Goal: Register for event/course

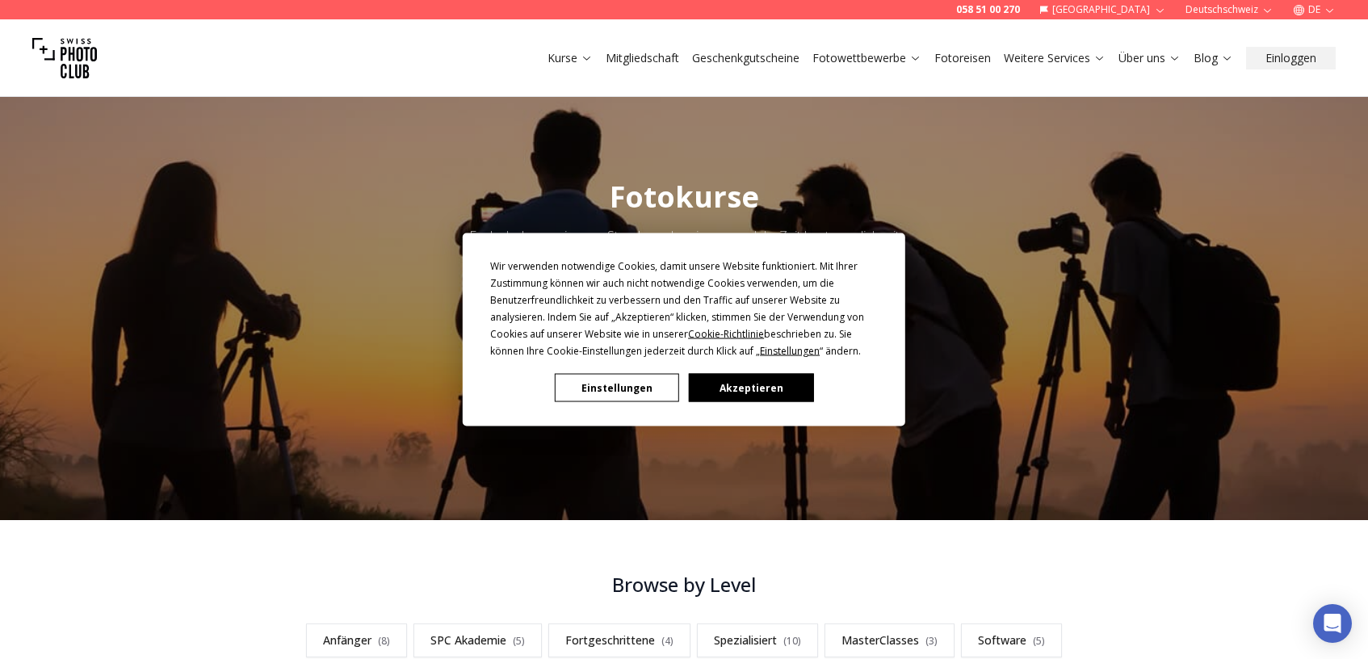
click at [732, 384] on button "Akzeptieren" at bounding box center [751, 388] width 124 height 28
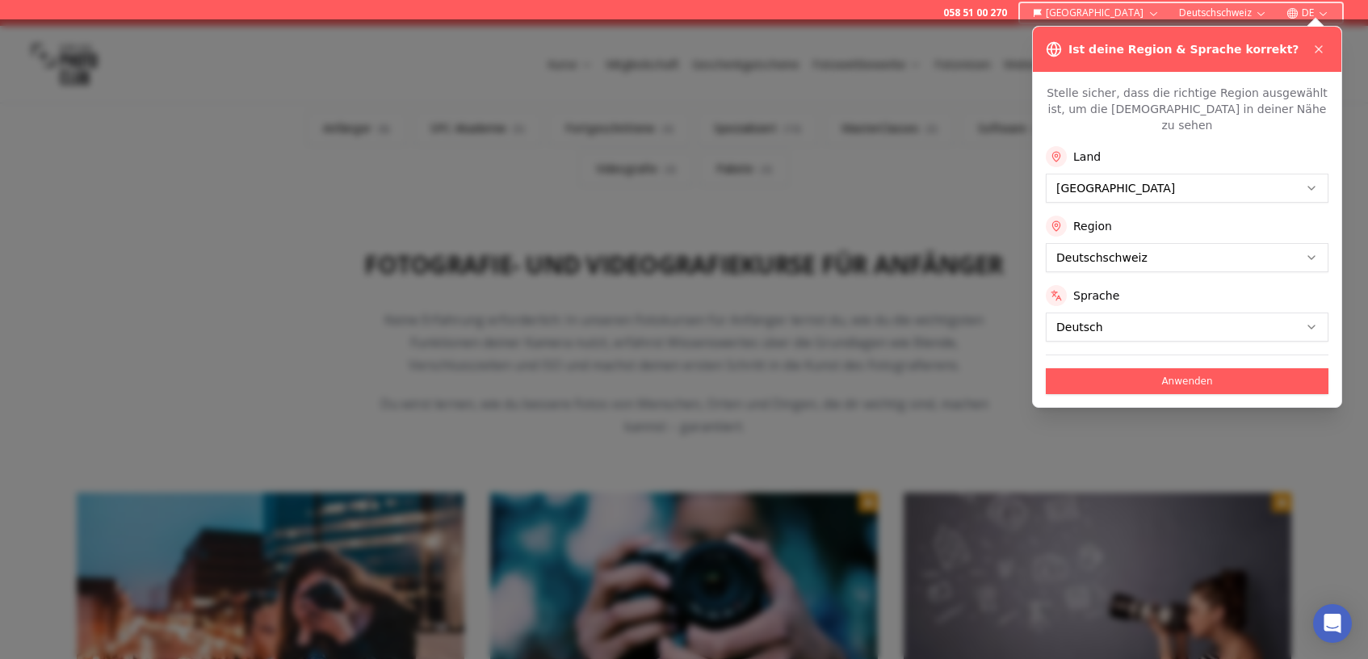
scroll to position [527, 0]
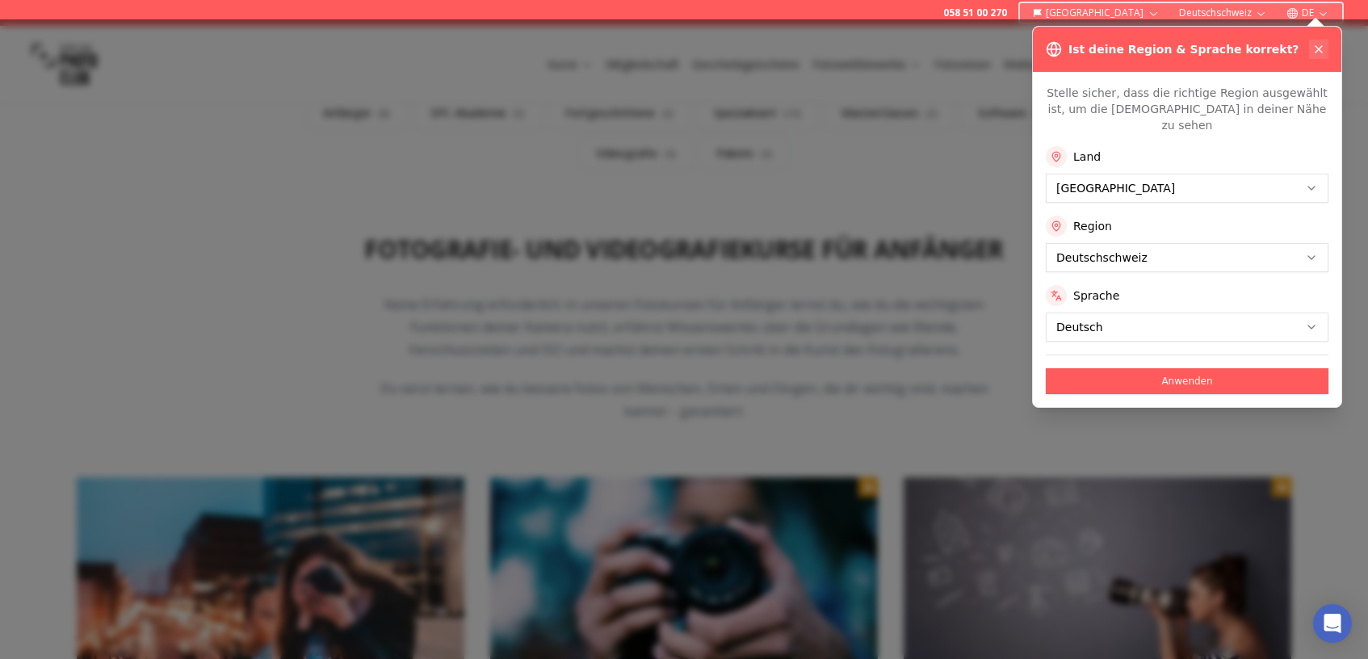
click at [1320, 49] on icon at bounding box center [1318, 49] width 13 height 13
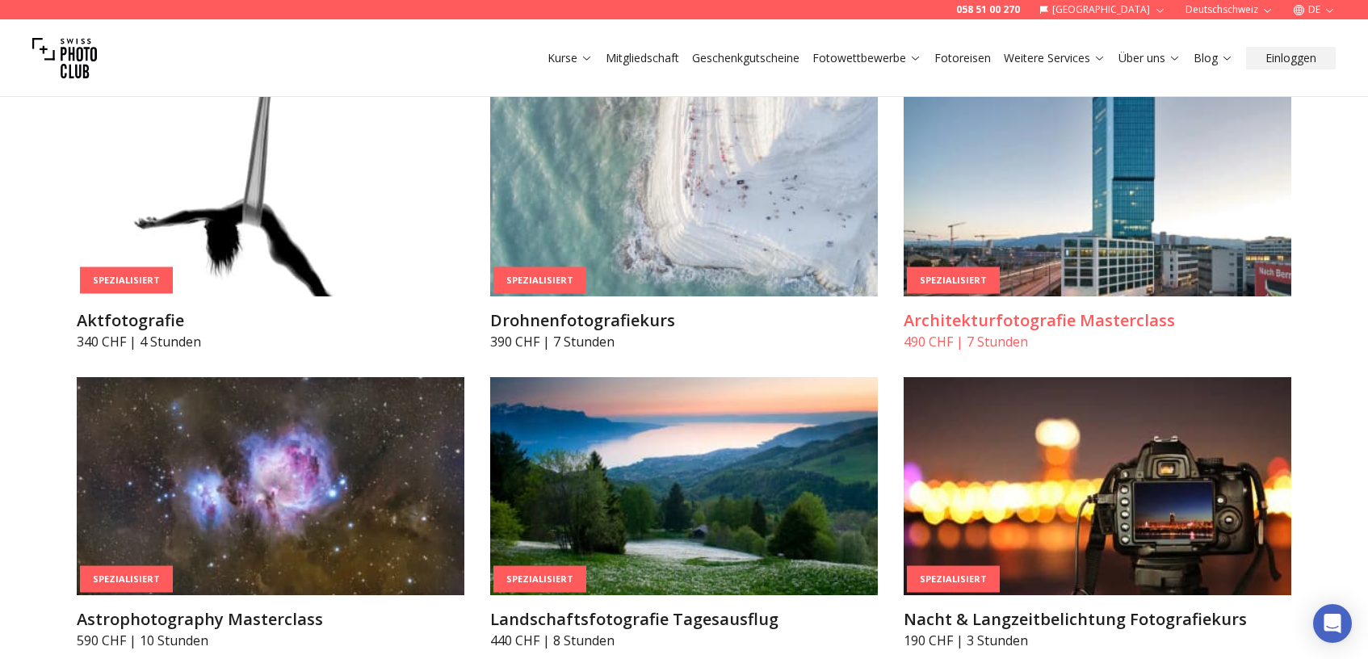
scroll to position [4009, 0]
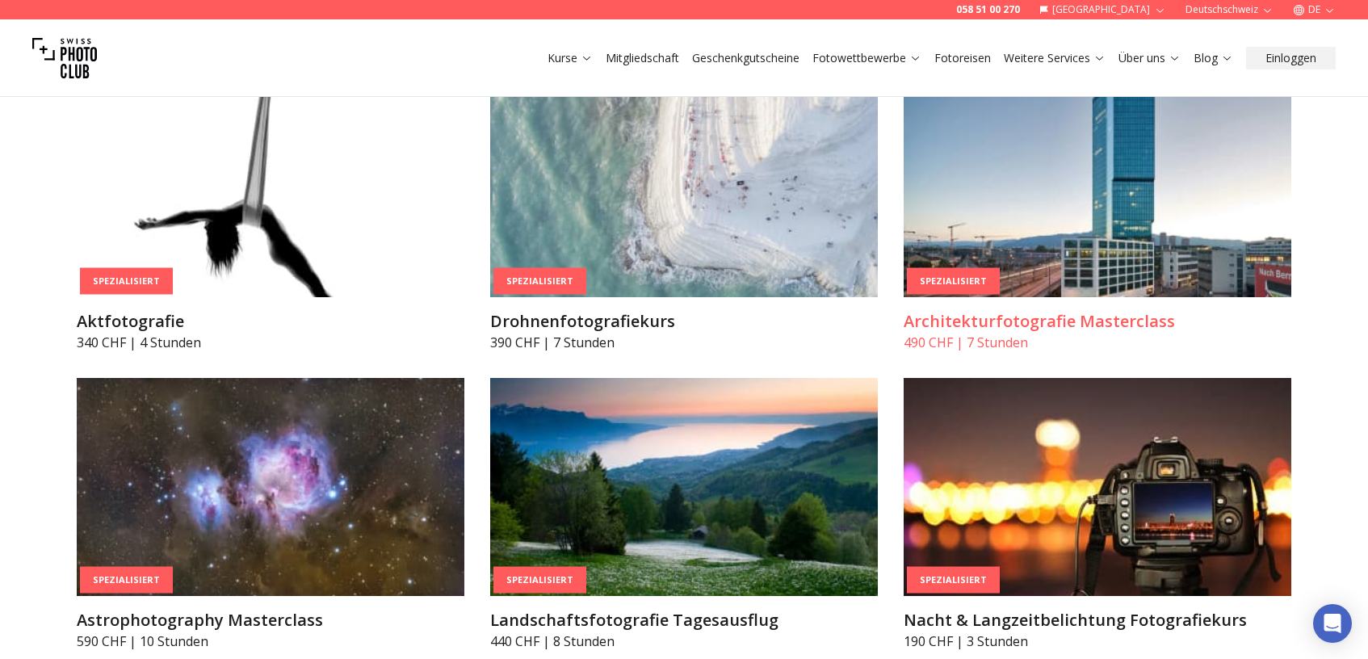
click at [1054, 218] on img at bounding box center [1097, 188] width 388 height 218
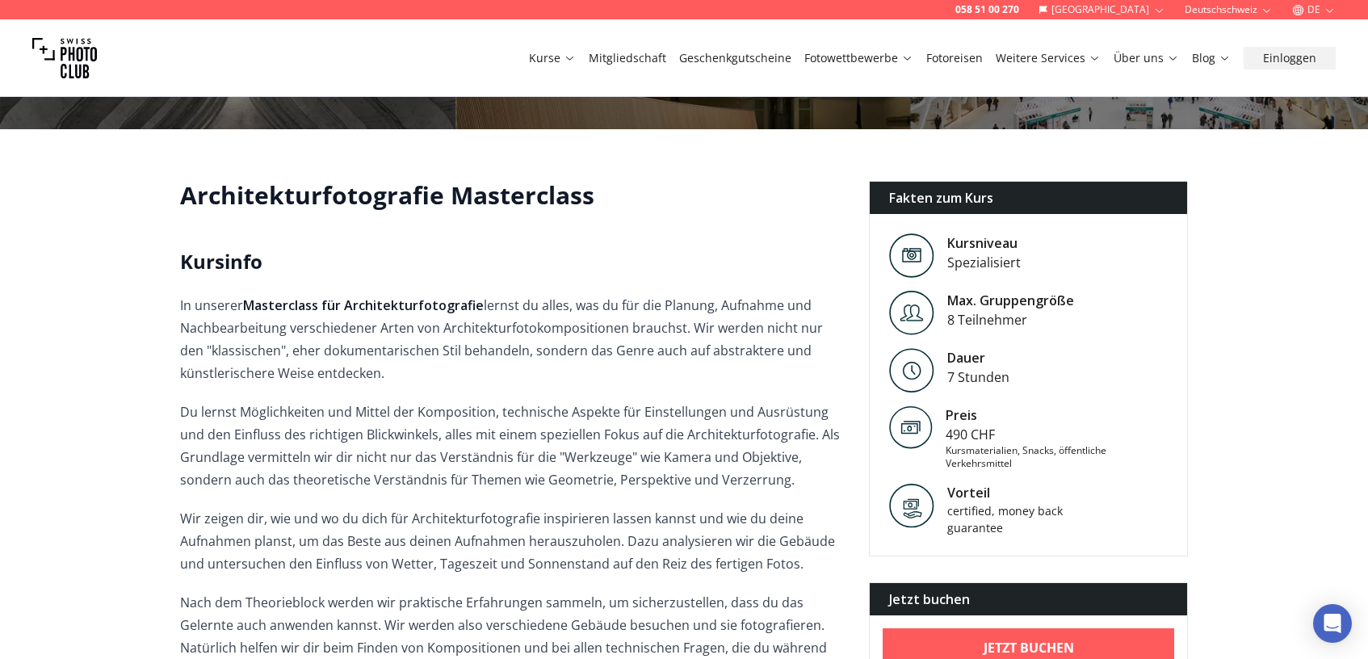
scroll to position [165, 0]
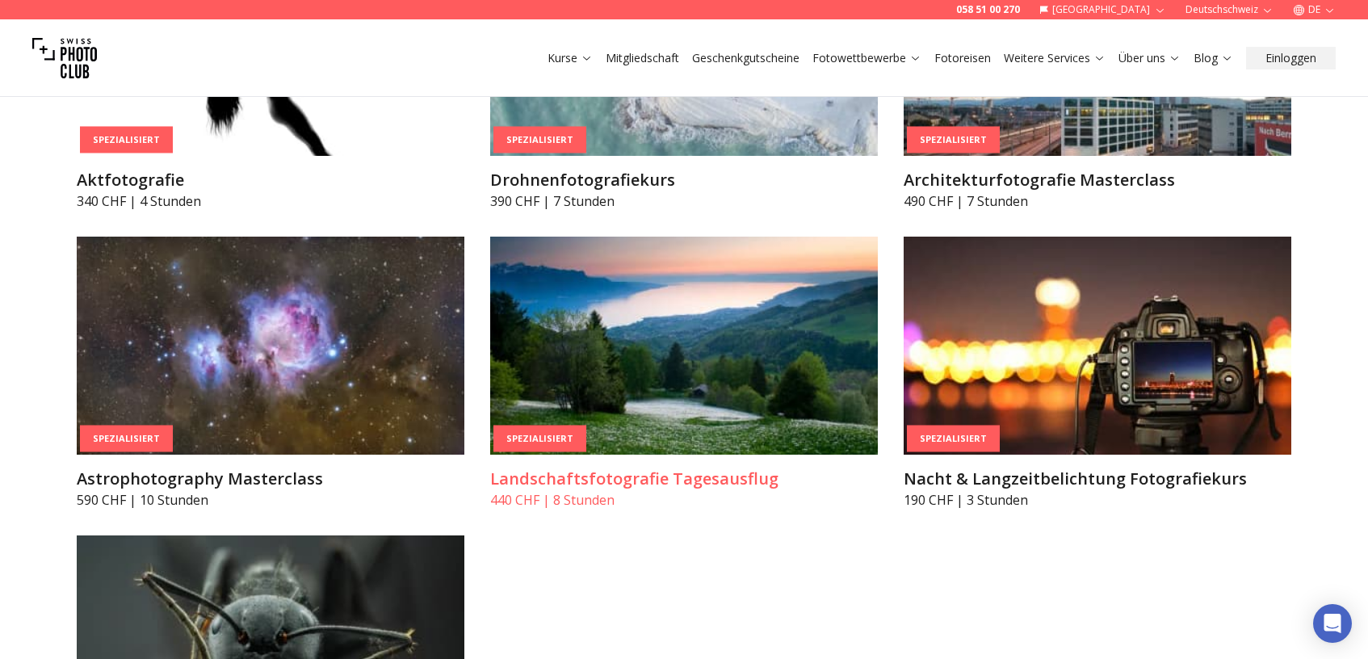
scroll to position [4146, 0]
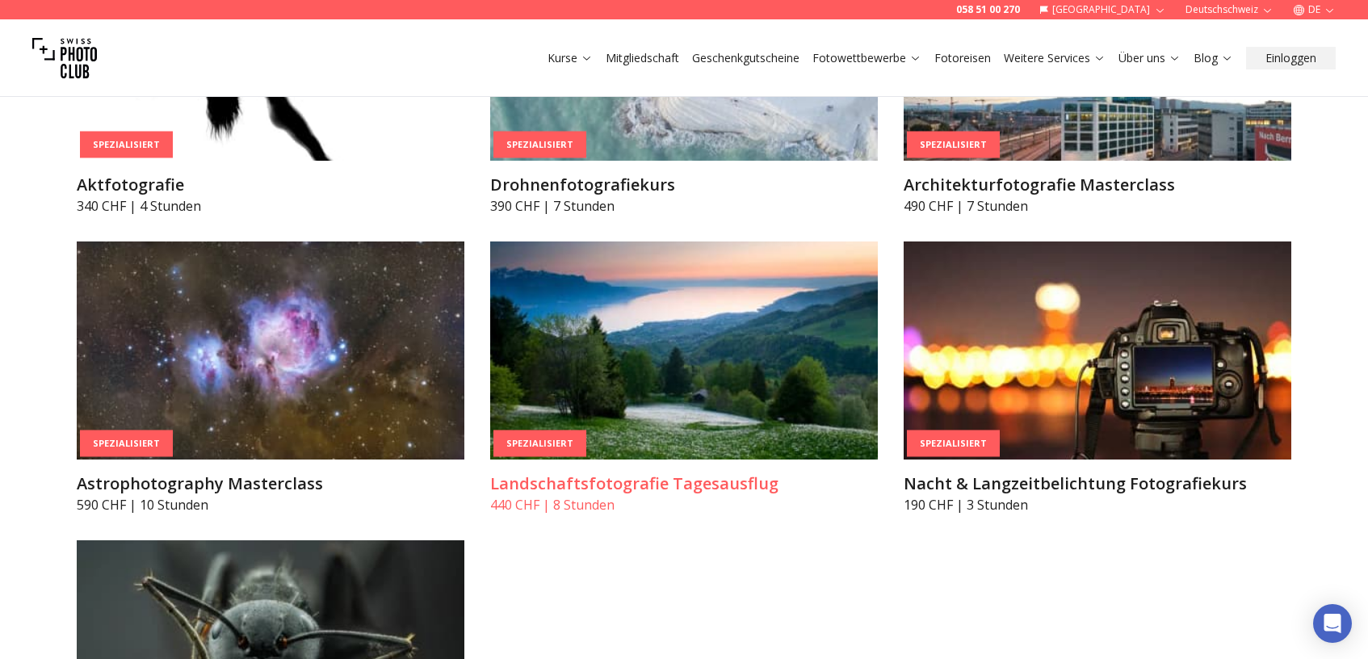
click at [740, 342] on img at bounding box center [684, 350] width 388 height 218
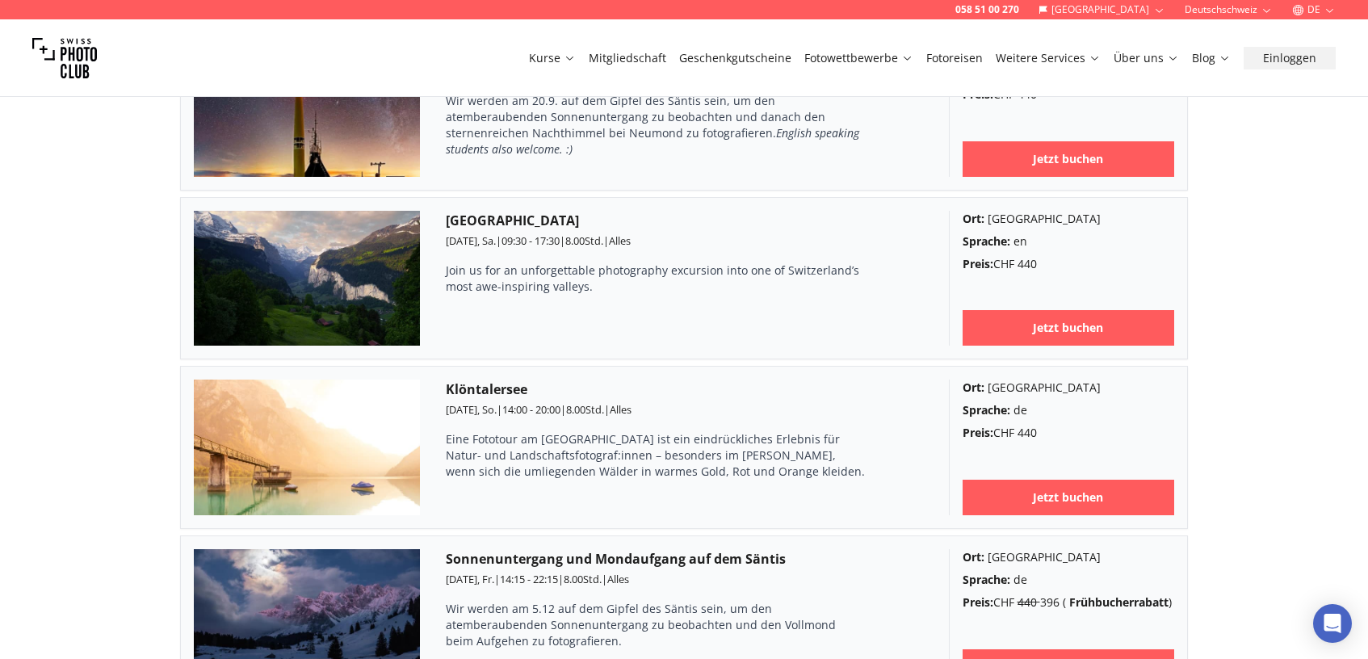
scroll to position [1129, 0]
click at [700, 451] on p "Eine Fototour am [GEOGRAPHIC_DATA] ist ein eindrückliches Erlebnis für Natur- u…" at bounding box center [656, 454] width 420 height 48
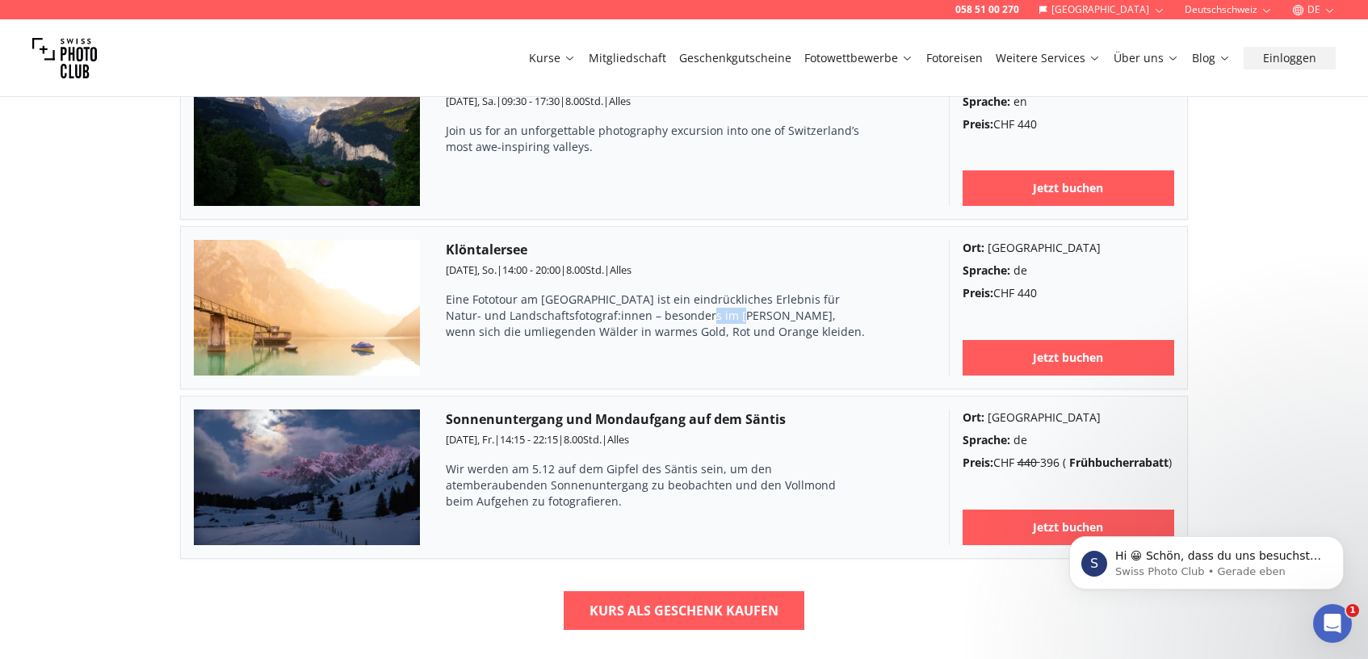
scroll to position [0, 0]
